Goal: Task Accomplishment & Management: Complete application form

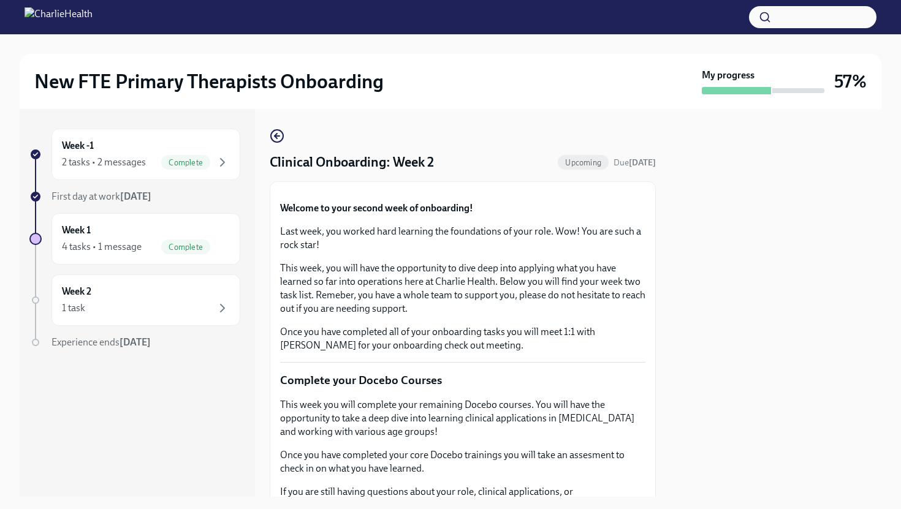
scroll to position [343, 0]
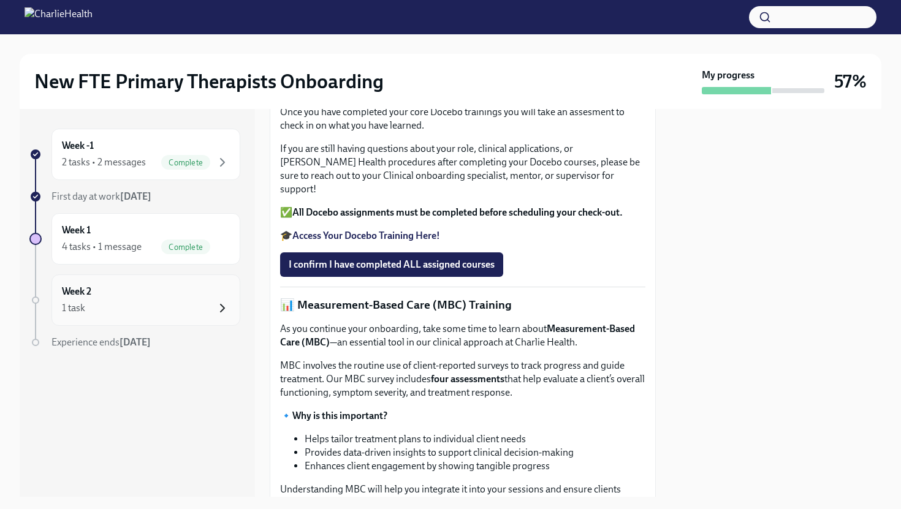
click at [217, 304] on icon "button" at bounding box center [222, 308] width 15 height 15
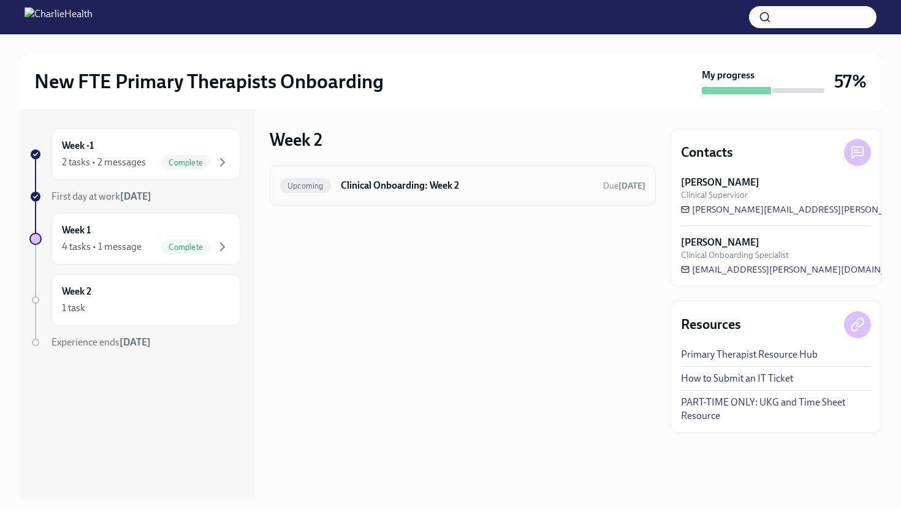
click at [365, 194] on div "Upcoming Clinical Onboarding: Week 2 Due [DATE]" at bounding box center [462, 186] width 365 height 20
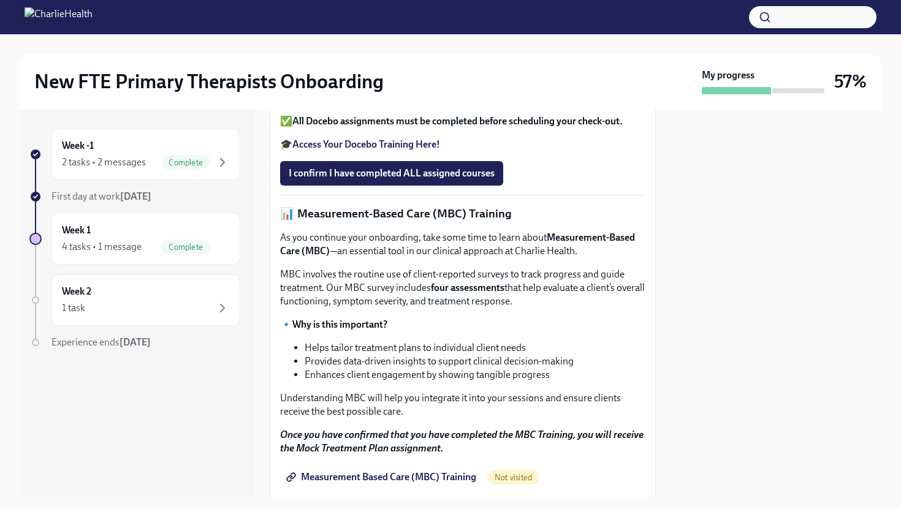
scroll to position [437, 0]
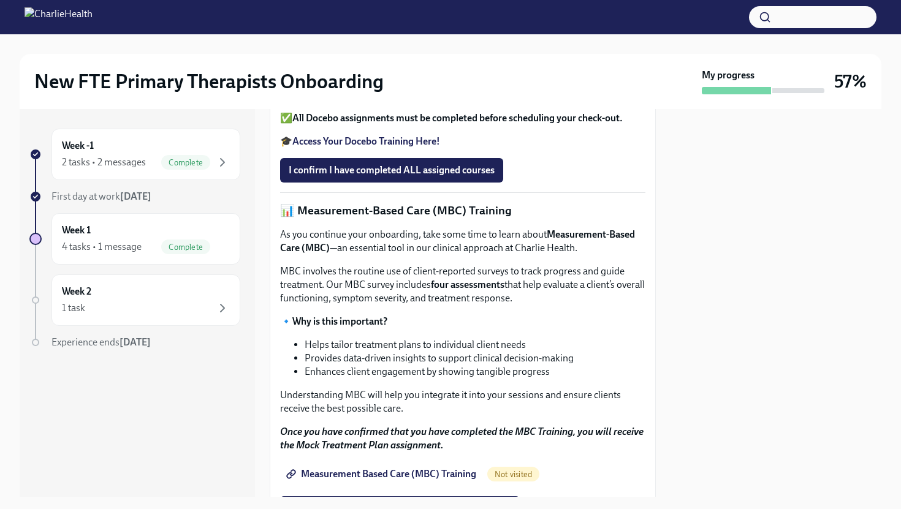
drag, startPoint x: 686, startPoint y: 341, endPoint x: 686, endPoint y: 293, distance: 47.8
click at [686, 293] on div at bounding box center [775, 303] width 211 height 388
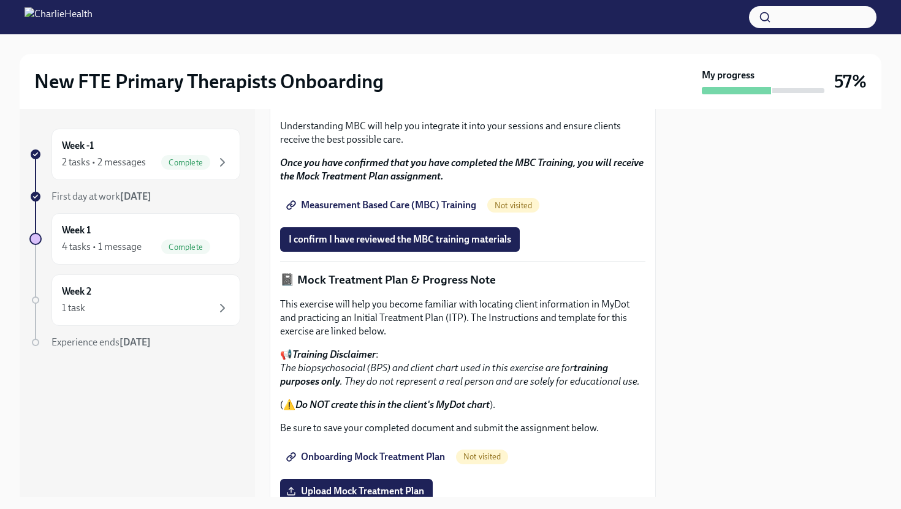
scroll to position [710, 0]
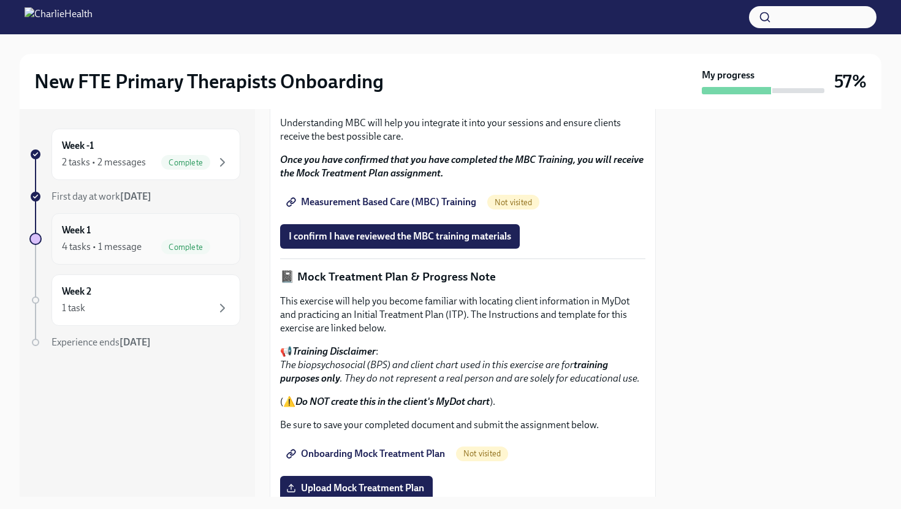
click at [192, 245] on span "Complete" at bounding box center [185, 247] width 49 height 9
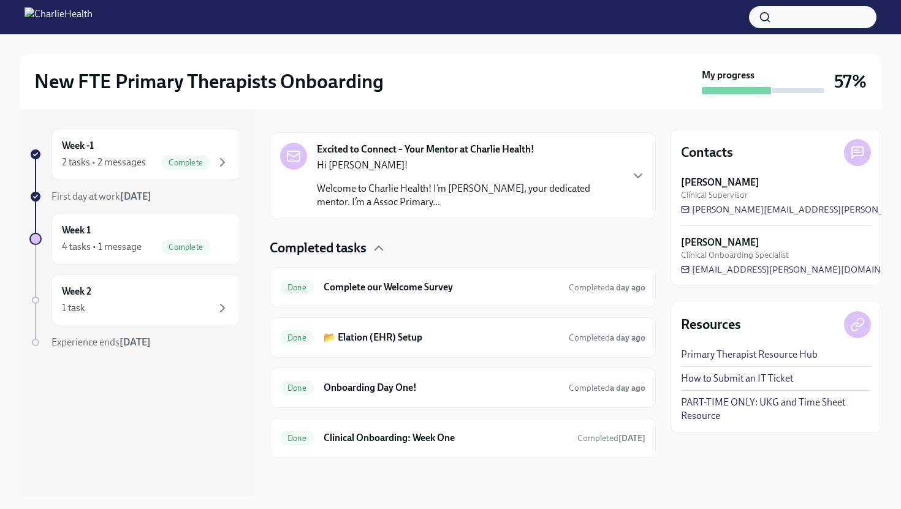
scroll to position [174, 0]
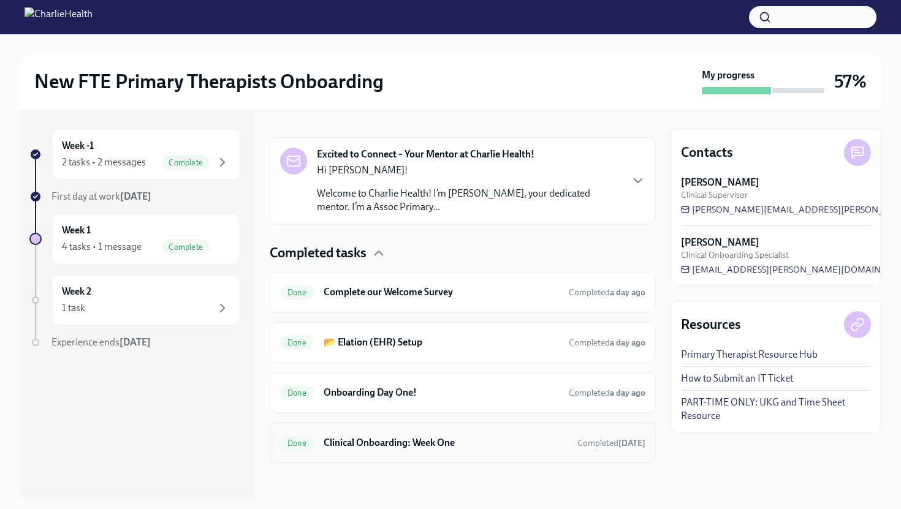
click at [447, 443] on h6 "Clinical Onboarding: Week One" at bounding box center [446, 442] width 244 height 13
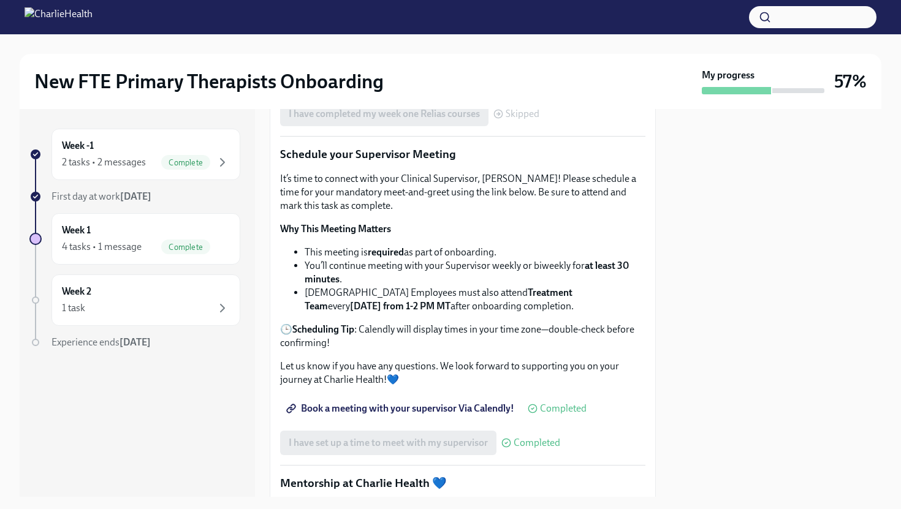
scroll to position [1026, 0]
